Goal: Use online tool/utility: Utilize a website feature to perform a specific function

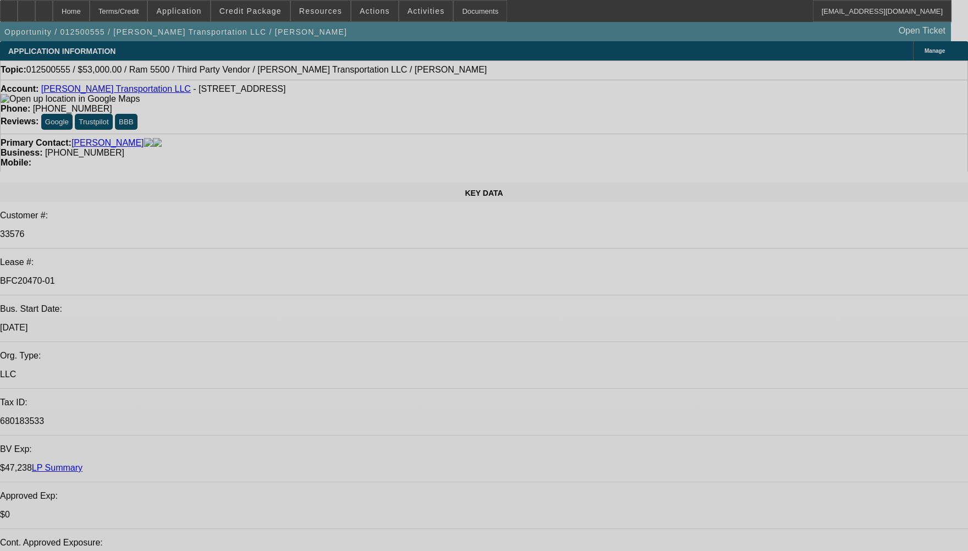
select select "0"
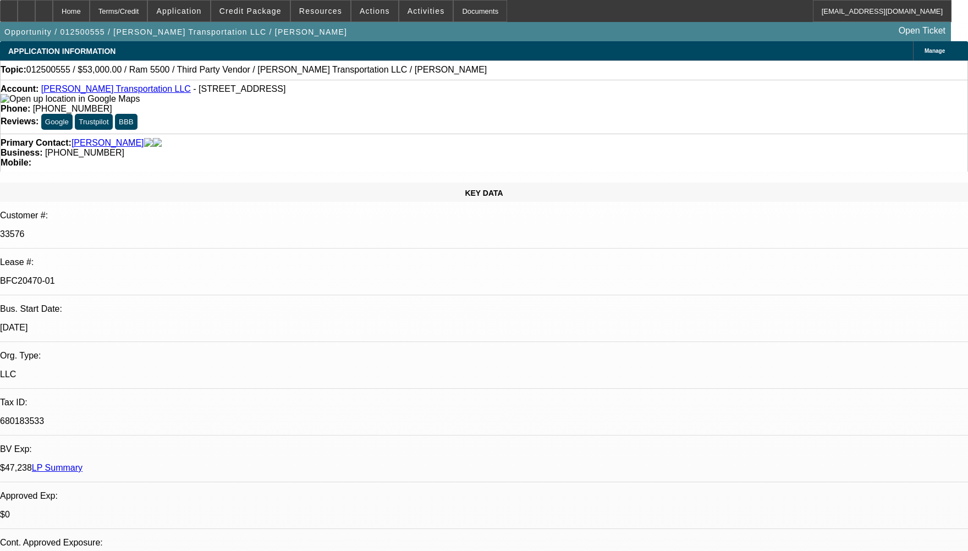
select select "2"
select select "0.1"
select select "0"
select select "2"
select select "0.1"
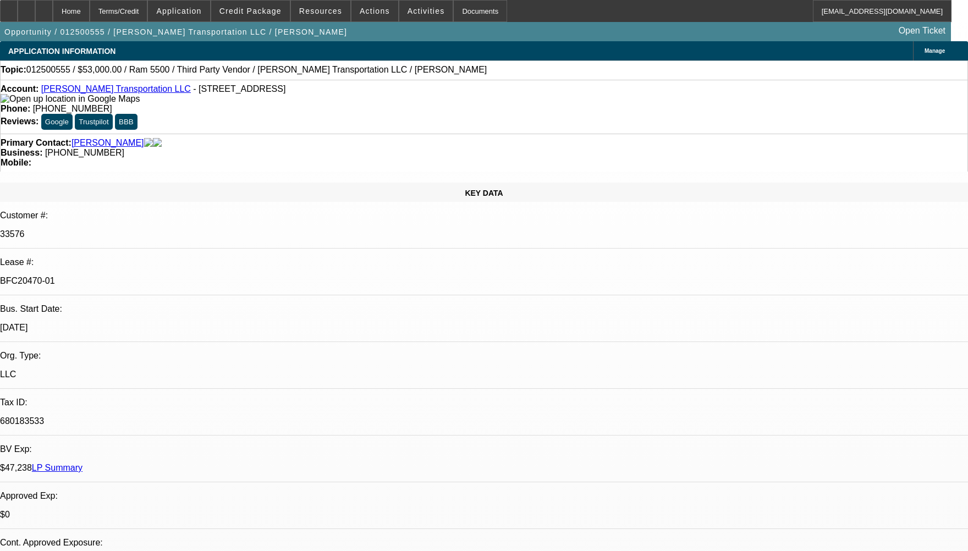
select select "0.15"
select select "2"
select select "0.1"
select select "1"
select select "2"
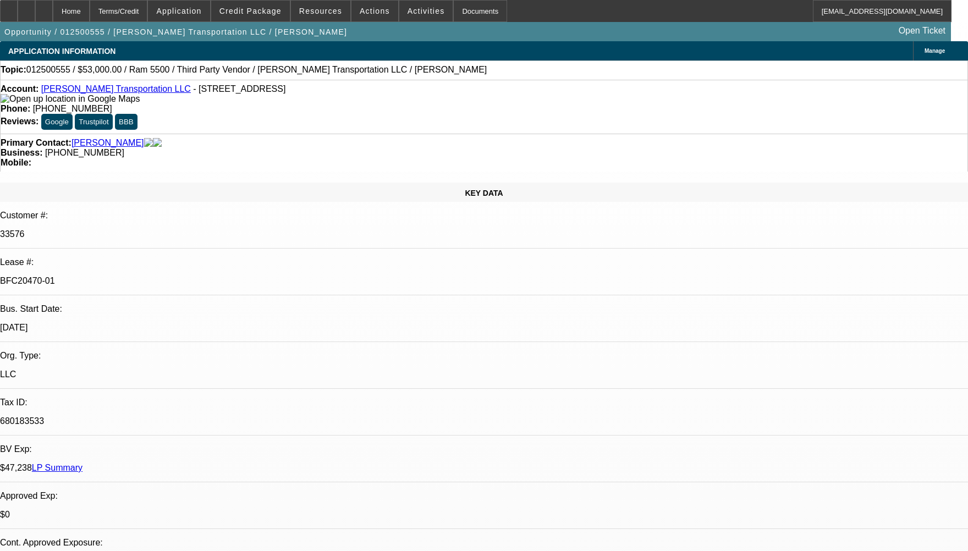
select select "4"
select select "1"
select select "2"
select select "4"
select select "1"
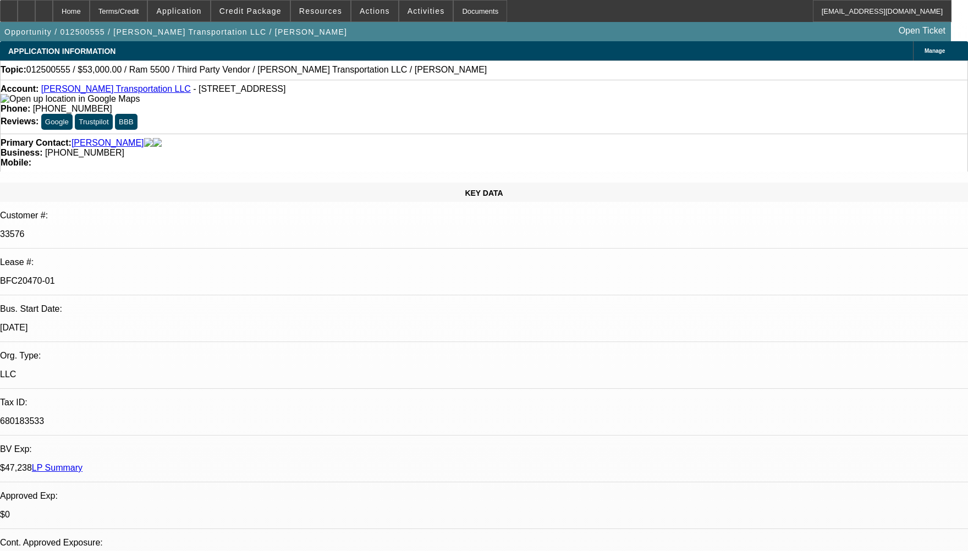
select select "2"
select select "4"
